Goal: Task Accomplishment & Management: Use online tool/utility

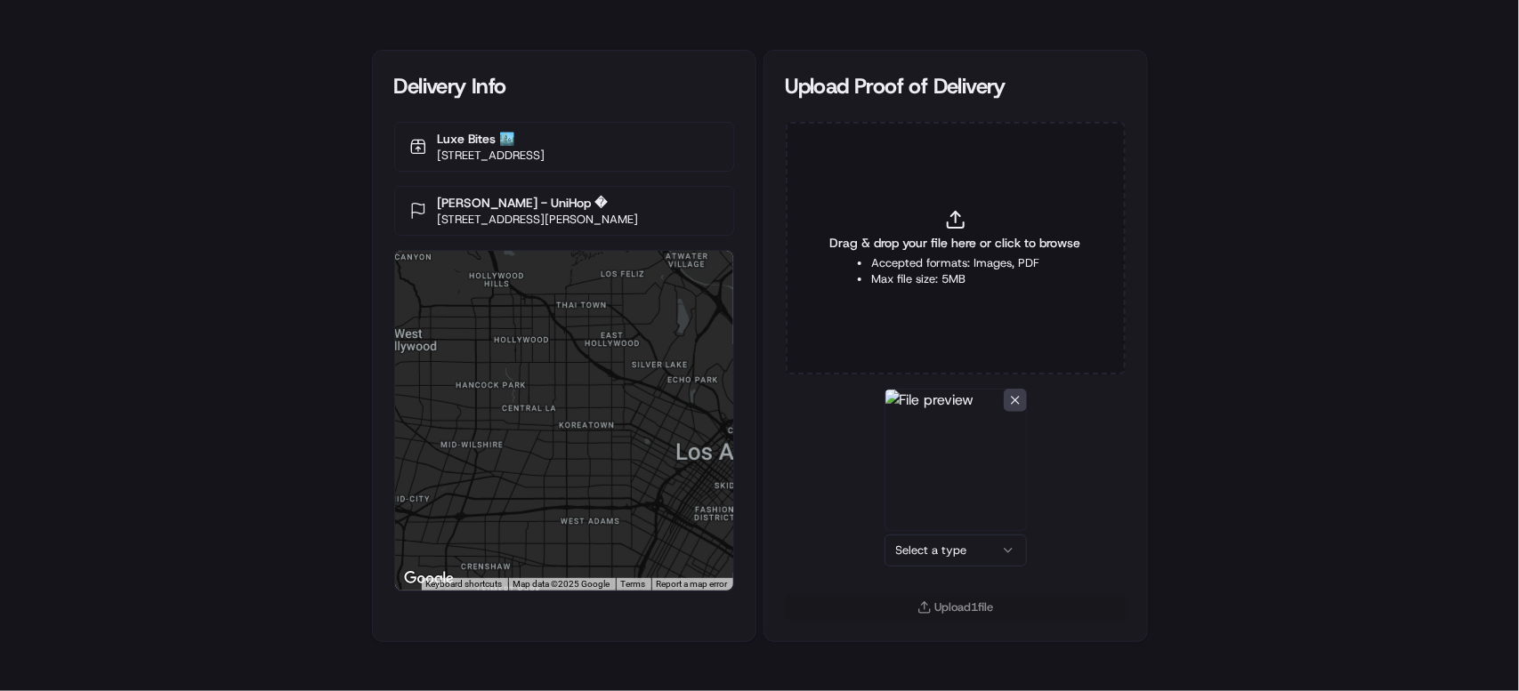
click at [1014, 539] on html "Delivery Info Luxe Bites 🏙️ [STREET_ADDRESS] [PERSON_NAME] - UniHop � [STREET_A…" at bounding box center [759, 345] width 1519 height 691
click at [993, 611] on button "Upload 1 file" at bounding box center [956, 607] width 340 height 25
